Goal: Transaction & Acquisition: Purchase product/service

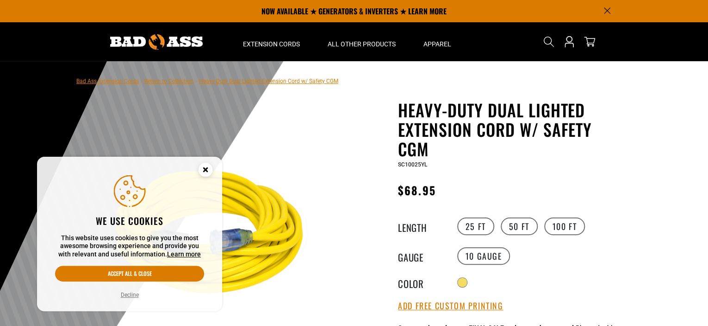
click at [205, 166] on circle "Cookie Consent" at bounding box center [206, 170] width 14 height 14
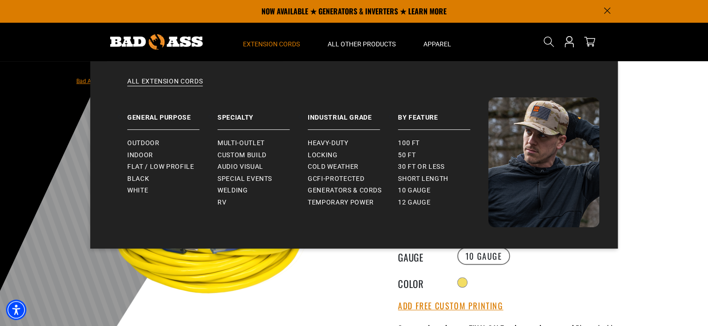
click at [270, 44] on span "Extension Cords" at bounding box center [271, 44] width 57 height 8
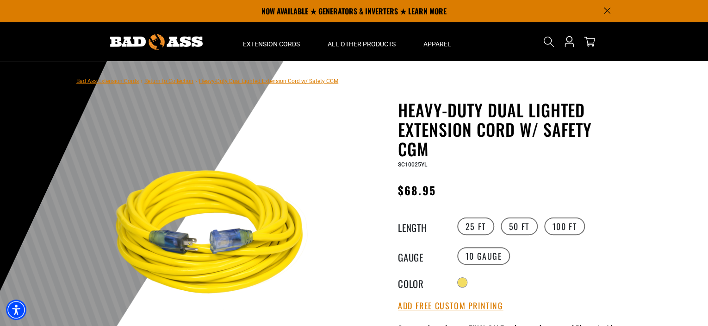
click at [95, 83] on link "Bad Ass Extension Cords" at bounding box center [107, 81] width 63 height 6
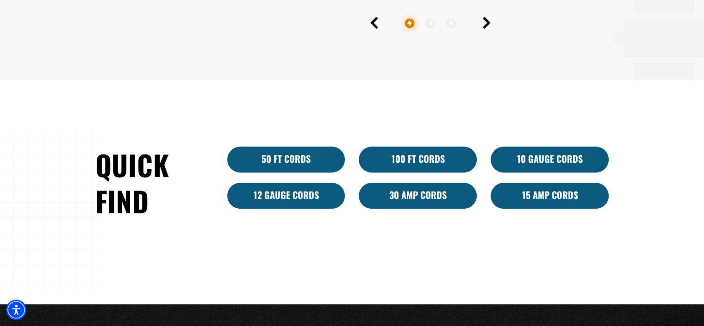
scroll to position [509, 0]
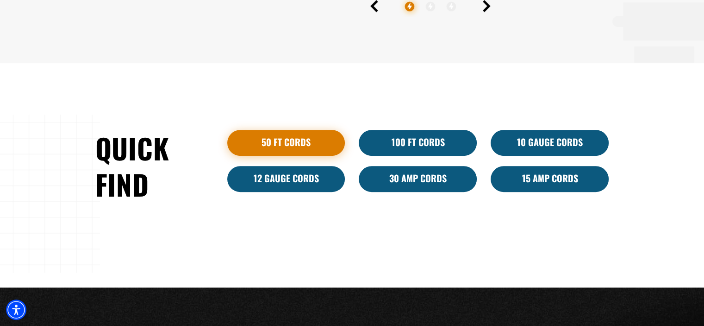
click at [279, 142] on link "50 ft cords" at bounding box center [286, 143] width 118 height 26
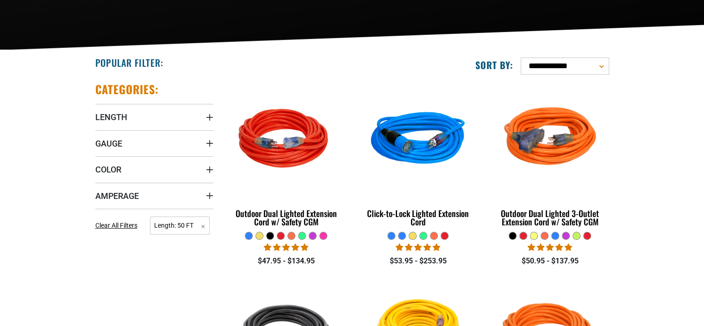
scroll to position [185, 0]
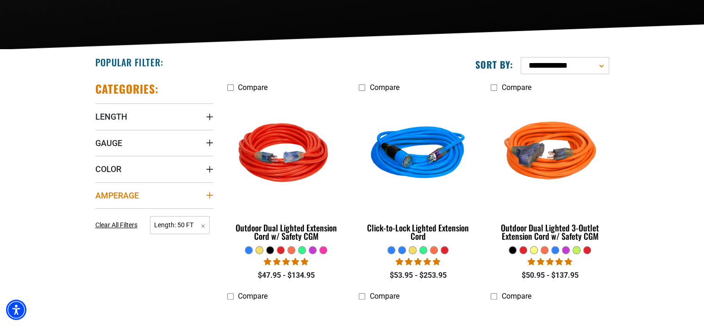
click at [150, 192] on summary "Amperage" at bounding box center [154, 195] width 118 height 26
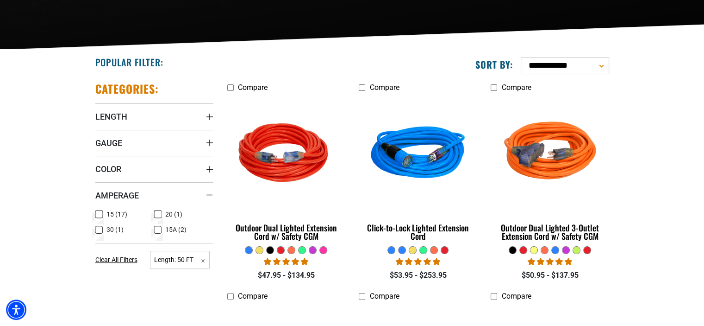
click at [157, 212] on icon at bounding box center [157, 214] width 7 height 12
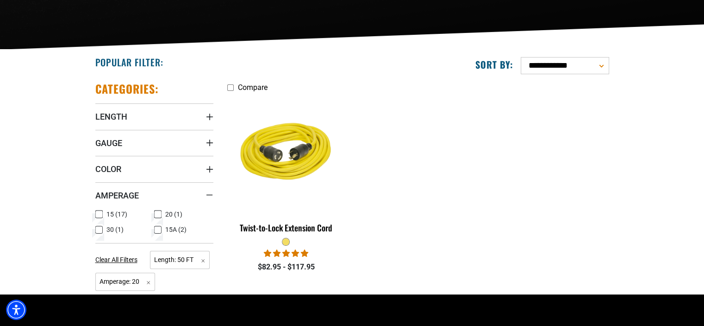
click at [159, 229] on icon at bounding box center [157, 230] width 7 height 12
click at [161, 213] on rect at bounding box center [157, 213] width 7 height 7
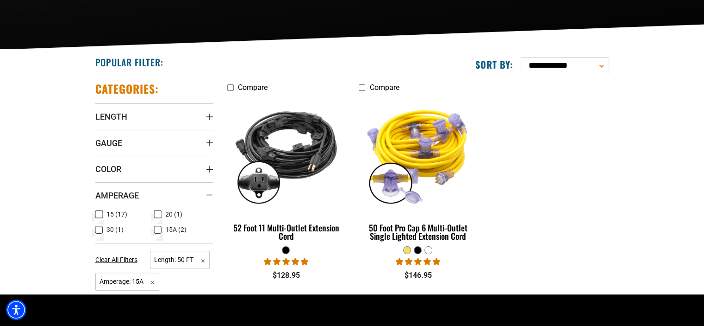
click at [100, 228] on icon at bounding box center [98, 230] width 7 height 12
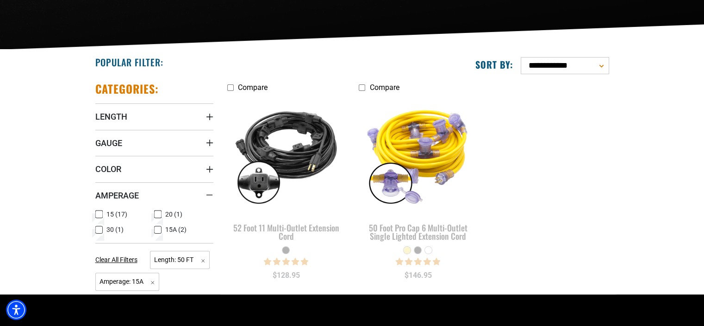
click at [157, 227] on icon at bounding box center [158, 229] width 6 height 5
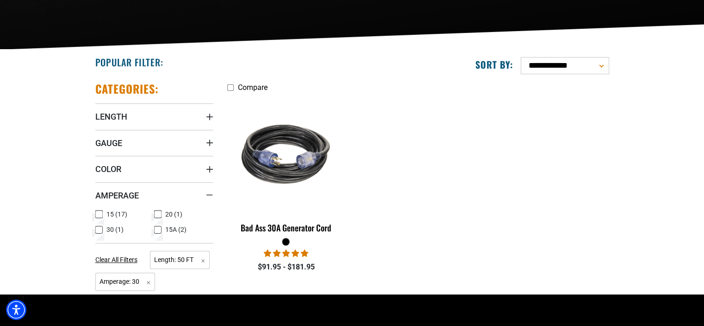
click at [106, 214] on label "15 (17) 15 (17 products)" at bounding box center [124, 214] width 59 height 12
click at [100, 221] on li "15 (17) 15 (17 products)" at bounding box center [124, 216] width 59 height 16
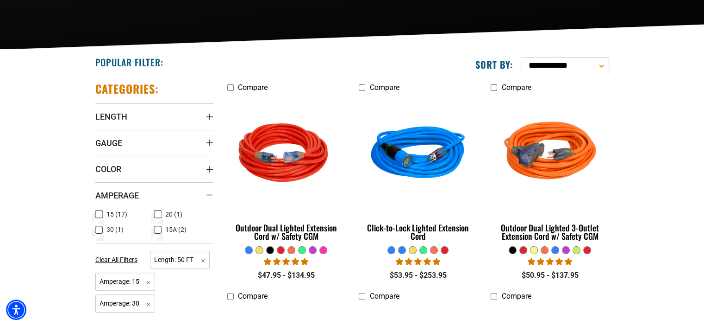
click at [96, 230] on icon at bounding box center [99, 229] width 6 height 5
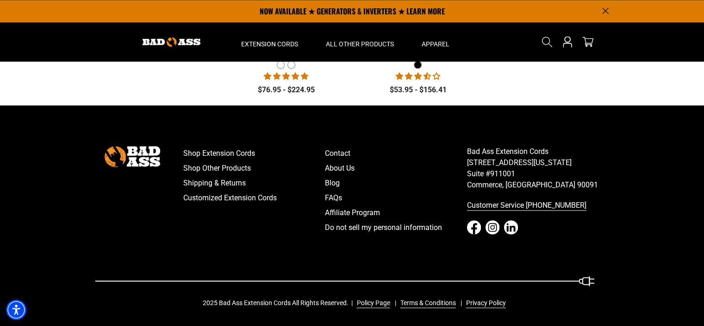
scroll to position [1190, 0]
